Goal: Task Accomplishment & Management: Manage account settings

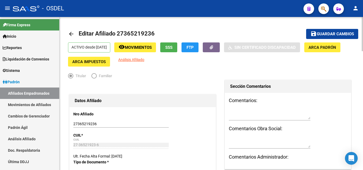
click at [343, 34] on span "Guardar cambios" at bounding box center [335, 34] width 37 height 5
drag, startPoint x: 118, startPoint y: 32, endPoint x: 164, endPoint y: 32, distance: 46.3
click at [164, 32] on mat-toolbar-row "arrow_back Editar Afiliado 27365219236" at bounding box center [180, 34] width 224 height 17
copy h1 "27365219236"
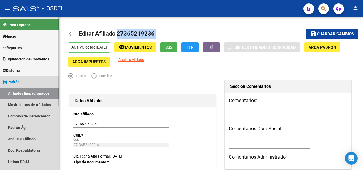
click at [31, 93] on link "Afiliados Empadronados" at bounding box center [29, 93] width 59 height 11
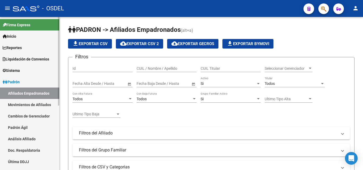
click at [31, 81] on link "Padrón" at bounding box center [29, 81] width 59 height 11
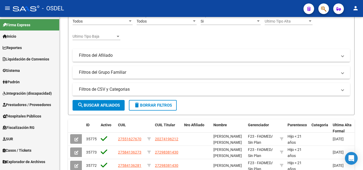
scroll to position [133, 0]
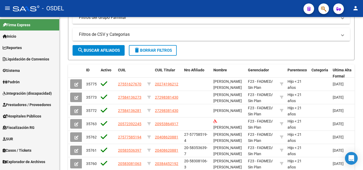
click at [32, 162] on span "Explorador de Archivos" at bounding box center [24, 162] width 43 height 6
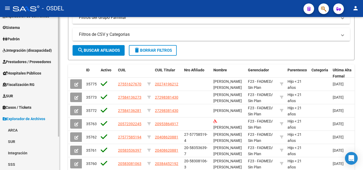
click at [25, 163] on link "SSS" at bounding box center [29, 164] width 59 height 11
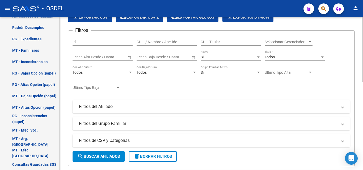
scroll to position [0, 0]
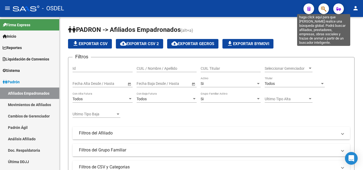
click at [326, 10] on icon "button" at bounding box center [323, 9] width 5 height 6
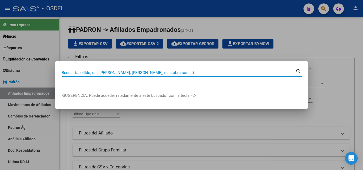
click at [137, 74] on input "Buscar (apellido, dni, [PERSON_NAME], [PERSON_NAME], cuit, obra social)" at bounding box center [179, 72] width 234 height 5
paste input "57462146"
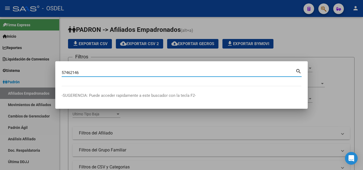
type input "57462146"
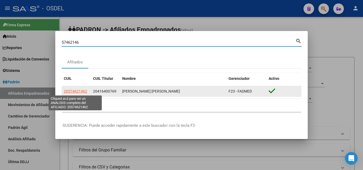
click at [75, 94] on span "20574621462" at bounding box center [75, 91] width 23 height 4
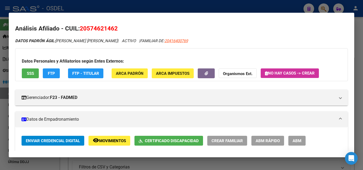
click at [30, 69] on button "SSS" at bounding box center [30, 74] width 17 height 10
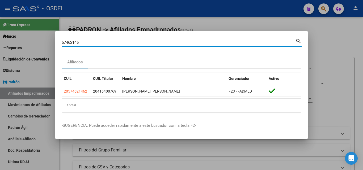
drag, startPoint x: 81, startPoint y: 43, endPoint x: 50, endPoint y: 40, distance: 31.0
click at [50, 40] on div "57462146 Buscar (apellido, dni, cuil, nro traspaso, cuit, obra social) search A…" at bounding box center [181, 85] width 363 height 170
paste input "43967029"
type input "43967029"
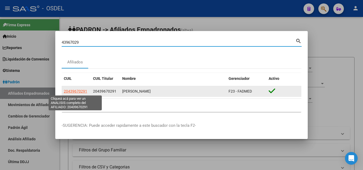
click at [78, 91] on span "20439670291" at bounding box center [75, 91] width 23 height 4
type textarea "20439670291"
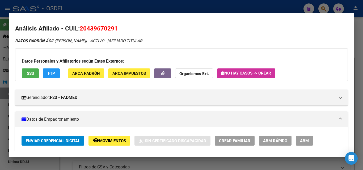
click at [33, 76] on span "SSS" at bounding box center [30, 73] width 7 height 5
click at [31, 67] on div "Datos Personales y Afiliatorios según Entes Externos: SSS FTP ARCA Padrón ARCA …" at bounding box center [181, 64] width 333 height 33
click at [30, 71] on span "SSS" at bounding box center [30, 73] width 7 height 5
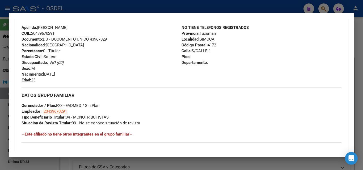
scroll to position [333, 0]
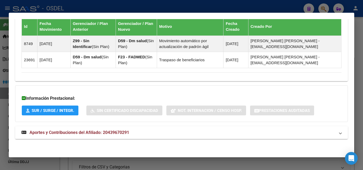
click at [78, 134] on span "Aportes y Contribuciones del Afiliado: 20439670291" at bounding box center [80, 132] width 100 height 5
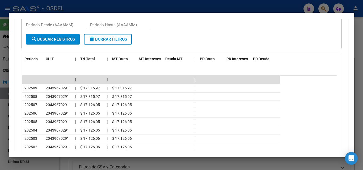
scroll to position [519, 0]
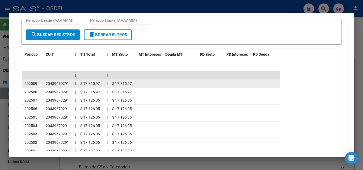
drag, startPoint x: 24, startPoint y: 84, endPoint x: 139, endPoint y: 85, distance: 114.9
click at [139, 85] on div "202509 20439670291 | $ 17.315,97 | $ 17.315,97 |" at bounding box center [151, 84] width 258 height 9
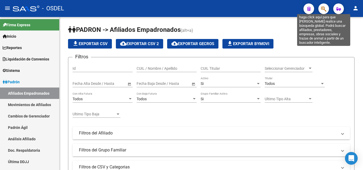
click at [324, 6] on icon "button" at bounding box center [323, 9] width 5 height 6
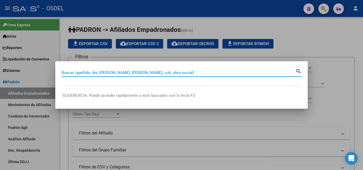
paste input "41308633"
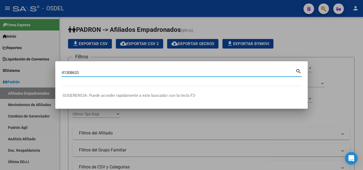
type input "41308633"
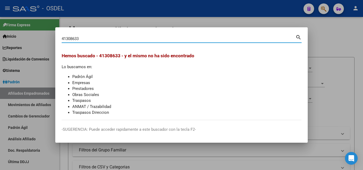
drag, startPoint x: 91, startPoint y: 38, endPoint x: 31, endPoint y: 35, distance: 60.5
click at [31, 35] on div "41308633 Buscar (apellido, dni, cuil, nro traspaso, cuit, obra social) search H…" at bounding box center [181, 85] width 363 height 170
type input "20407297793"
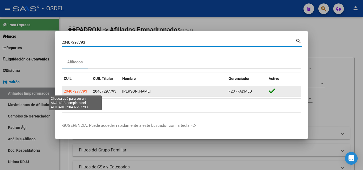
click at [74, 91] on span "20407297793" at bounding box center [75, 91] width 23 height 4
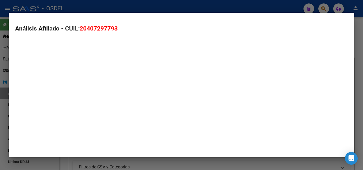
type textarea "20407297793"
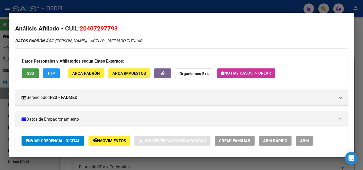
click at [32, 71] on span "SSS" at bounding box center [30, 73] width 7 height 5
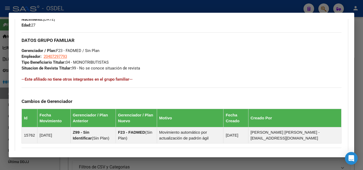
scroll to position [317, 0]
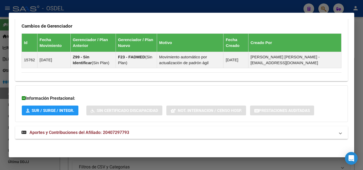
click at [89, 132] on span "Aportes y Contribuciones del Afiliado: 20407297793" at bounding box center [80, 132] width 100 height 5
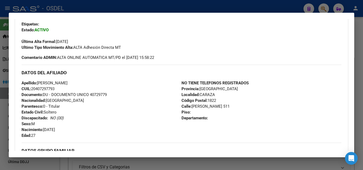
scroll to position [0, 0]
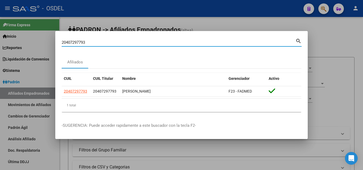
drag, startPoint x: 88, startPoint y: 42, endPoint x: 29, endPoint y: 40, distance: 59.4
click at [29, 40] on div "20407297793 Buscar (apellido, dni, cuil, nro traspaso, cuit, obra social) searc…" at bounding box center [181, 85] width 363 height 170
paste input "34617049"
type input "34617049"
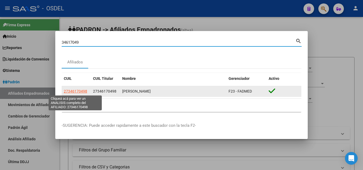
click at [81, 90] on span "27346170498" at bounding box center [75, 91] width 23 height 4
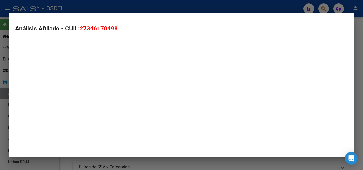
type textarea "27346170498"
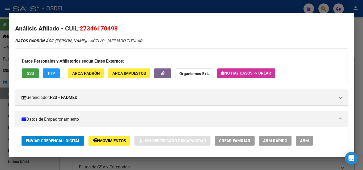
click at [33, 73] on span "SSS" at bounding box center [30, 73] width 7 height 5
click at [50, 74] on span "FTP" at bounding box center [51, 73] width 7 height 5
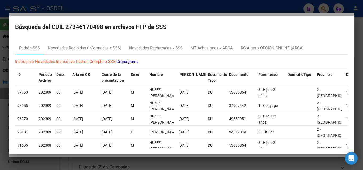
click at [360, 29] on div at bounding box center [181, 85] width 363 height 170
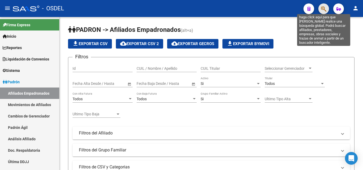
click at [322, 10] on icon "button" at bounding box center [323, 9] width 5 height 6
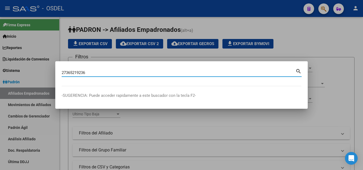
type input "27365219236"
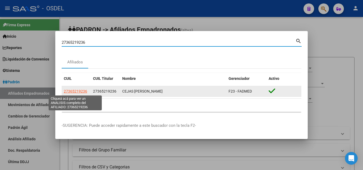
click at [70, 91] on span "27365219236" at bounding box center [75, 91] width 23 height 4
type textarea "27365219236"
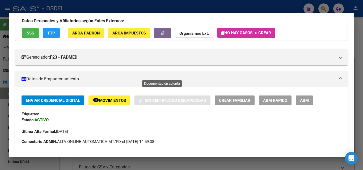
scroll to position [53, 0]
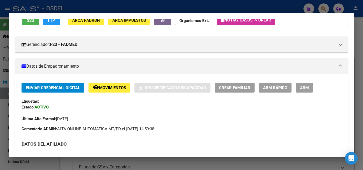
click at [301, 88] on span "ABM" at bounding box center [304, 88] width 9 height 5
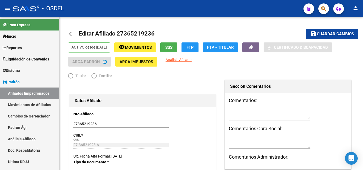
radio input "true"
type input "27-36521923-6"
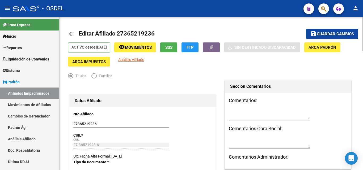
click at [149, 45] on span "Movimientos" at bounding box center [138, 47] width 27 height 5
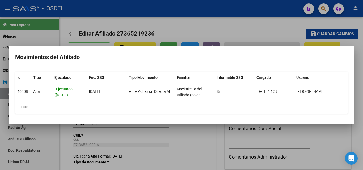
click at [269, 38] on div at bounding box center [181, 85] width 363 height 170
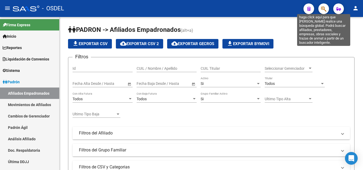
click at [325, 13] on span "button" at bounding box center [323, 8] width 5 height 11
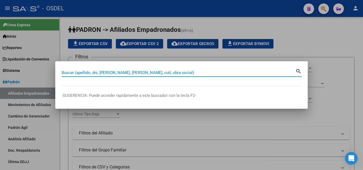
paste input "27365219236"
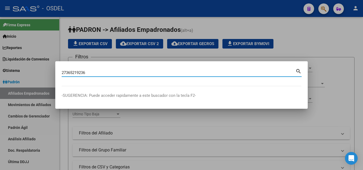
type input "27365219236"
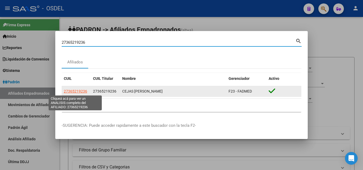
click at [82, 91] on span "27365219236" at bounding box center [75, 91] width 23 height 4
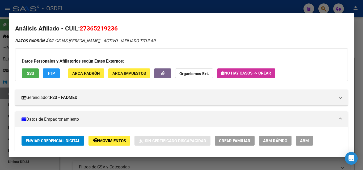
click at [202, 73] on strong "Organismos Ext." at bounding box center [195, 74] width 30 height 5
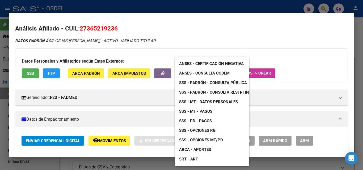
click at [127, 72] on div at bounding box center [181, 85] width 363 height 170
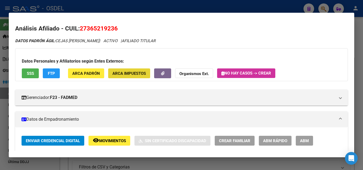
click at [126, 72] on span "ARCA Impuestos" at bounding box center [130, 73] width 34 height 5
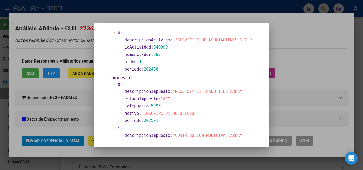
scroll to position [410, 0]
